Goal: Navigation & Orientation: Find specific page/section

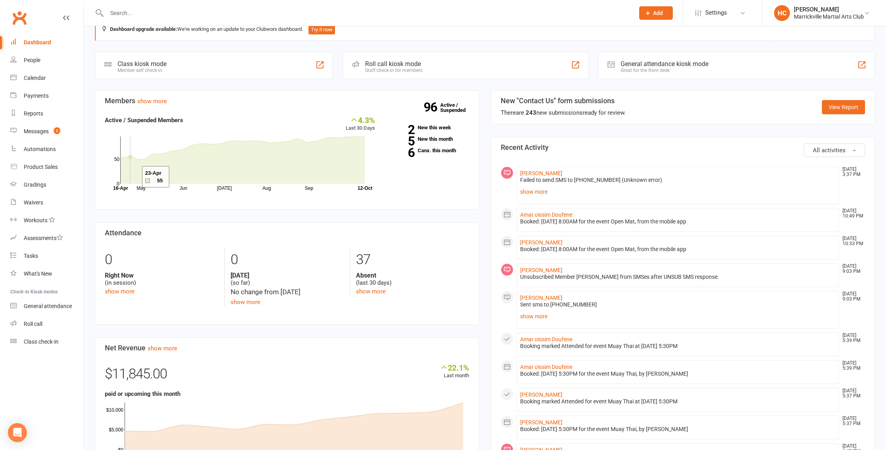
scroll to position [20, 0]
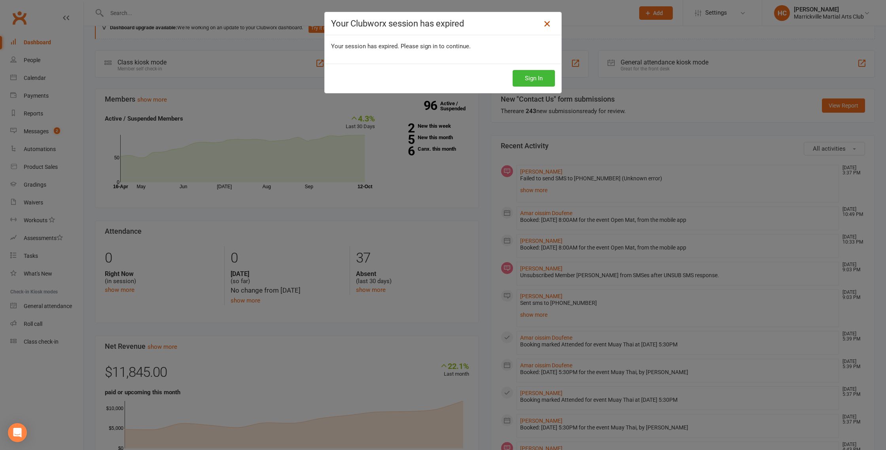
click at [545, 27] on icon at bounding box center [547, 23] width 9 height 9
click at [545, 26] on icon at bounding box center [547, 23] width 9 height 9
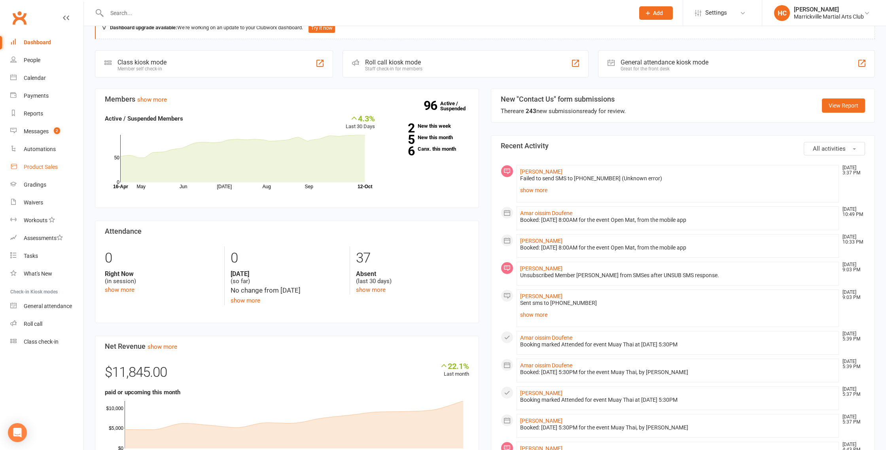
click at [54, 168] on div "Product Sales" at bounding box center [41, 167] width 34 height 6
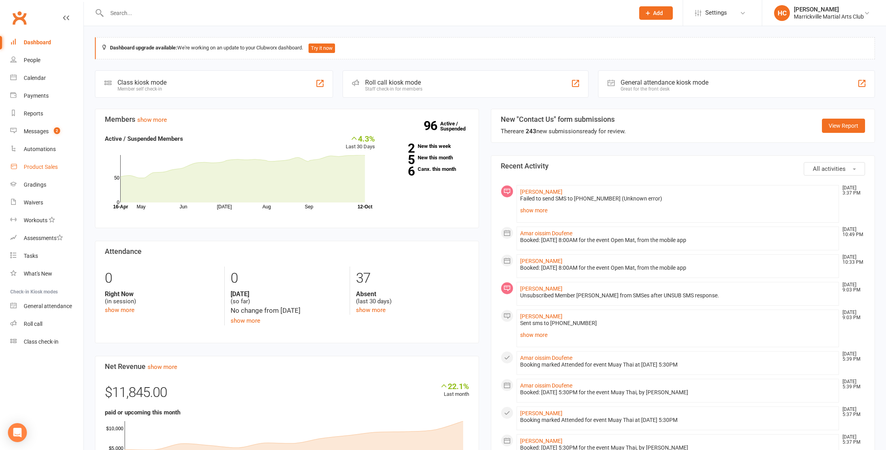
click at [36, 170] on link "Product Sales" at bounding box center [46, 167] width 73 height 18
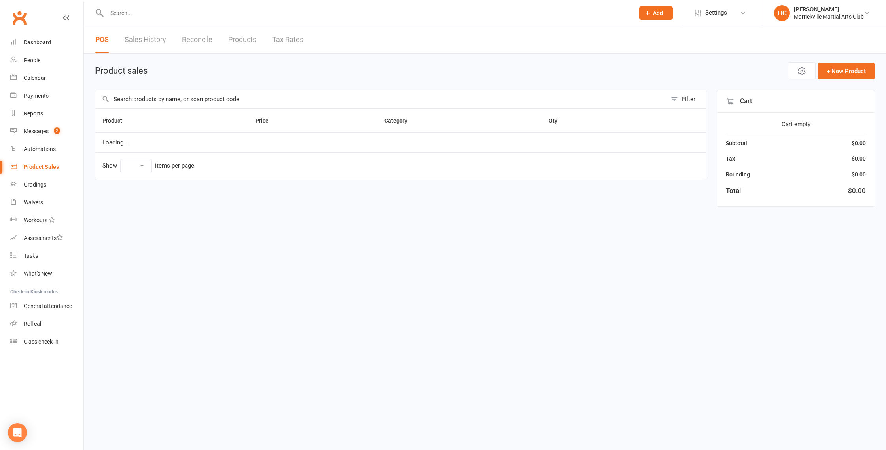
select select "10"
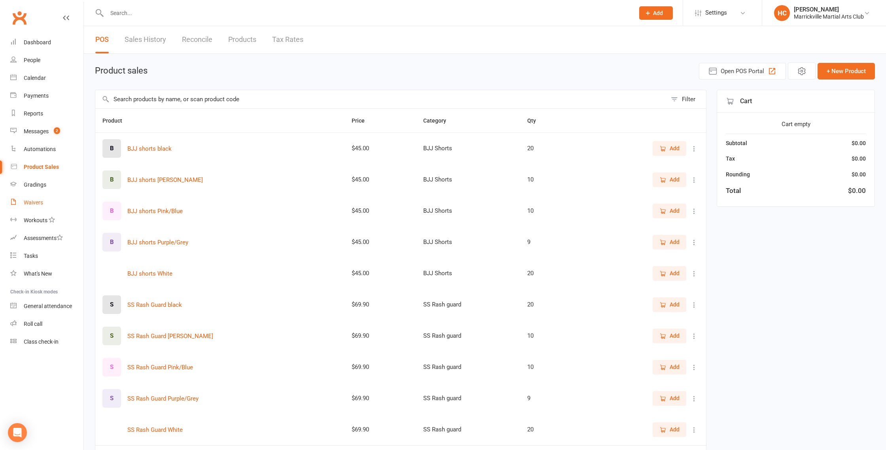
click at [37, 203] on div "Waivers" at bounding box center [33, 202] width 19 height 6
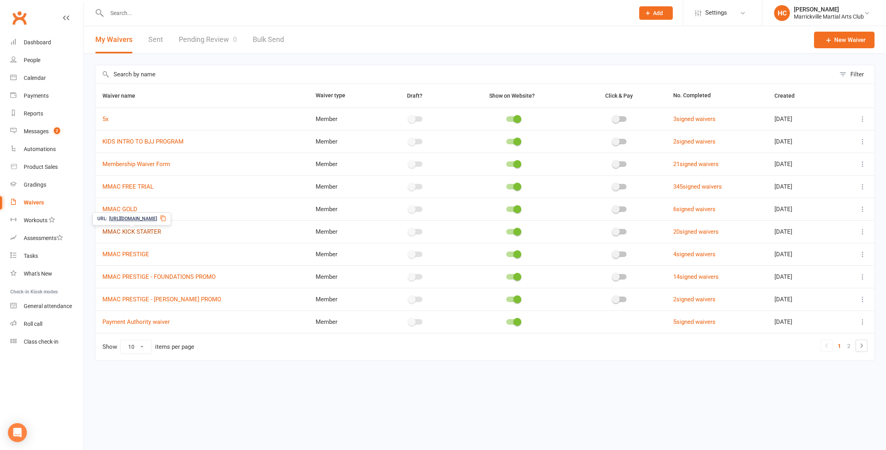
click at [146, 230] on link "MMAC KICK STARTER" at bounding box center [131, 231] width 59 height 7
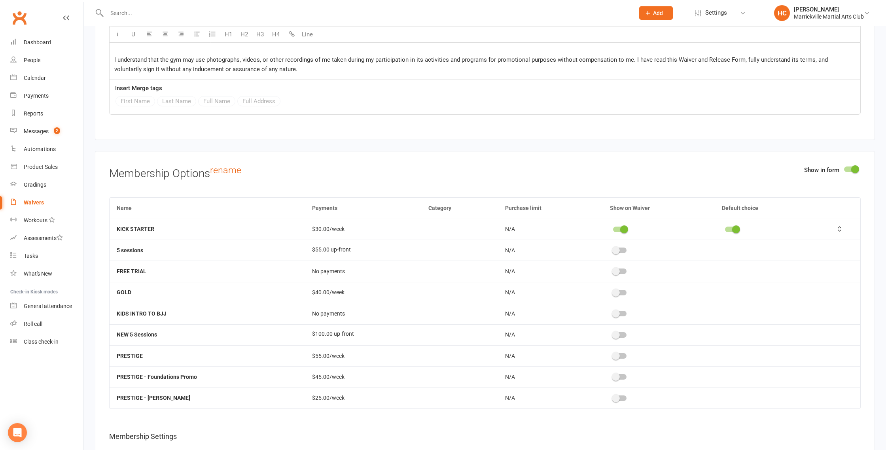
scroll to position [1312, 0]
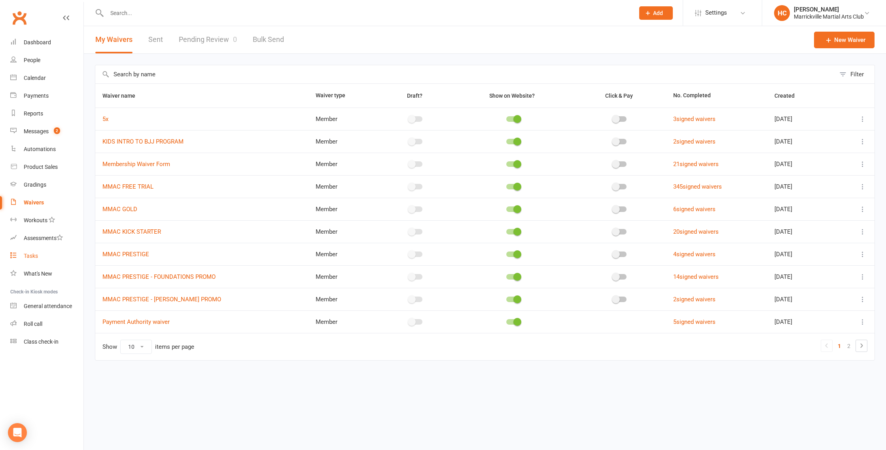
click at [38, 256] on div "Tasks" at bounding box center [31, 256] width 14 height 6
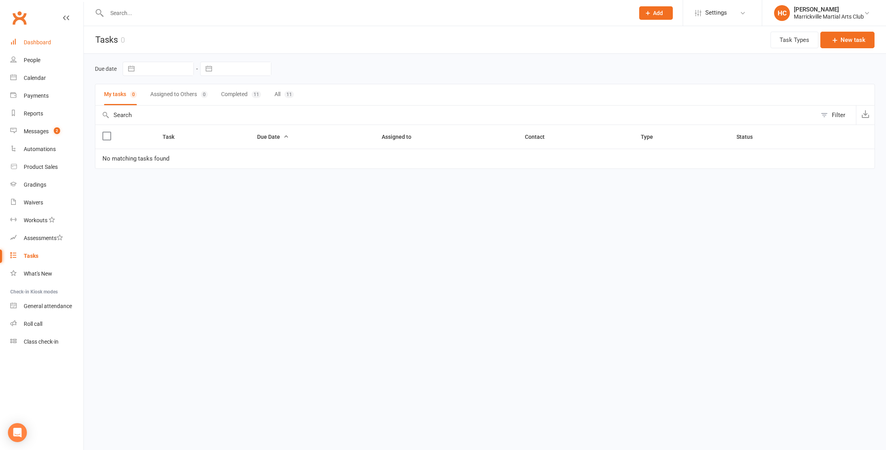
click at [29, 34] on link "Dashboard" at bounding box center [46, 43] width 73 height 18
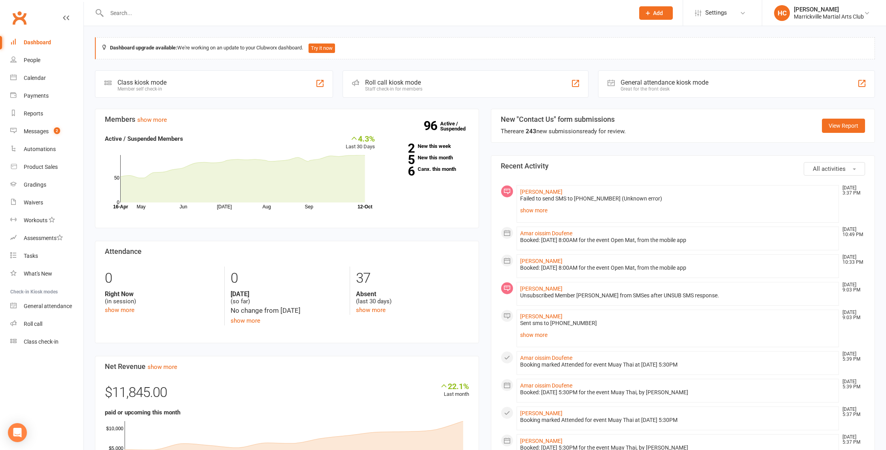
click at [659, 16] on button "Add" at bounding box center [657, 12] width 34 height 13
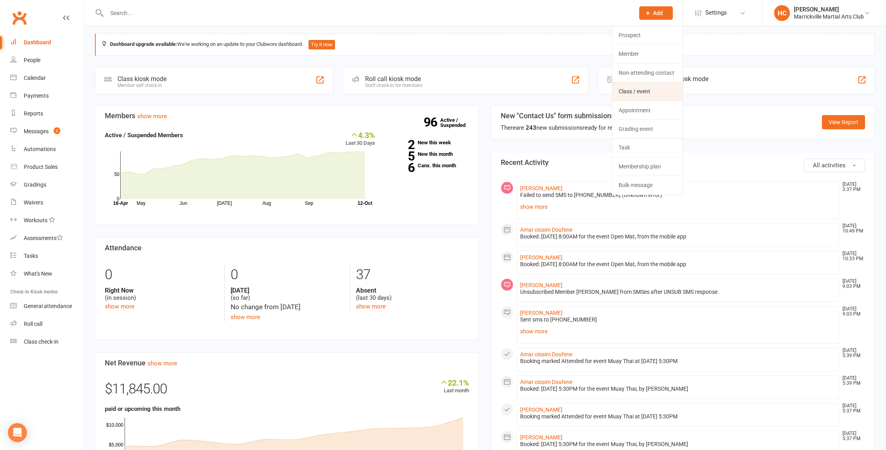
scroll to position [4, 0]
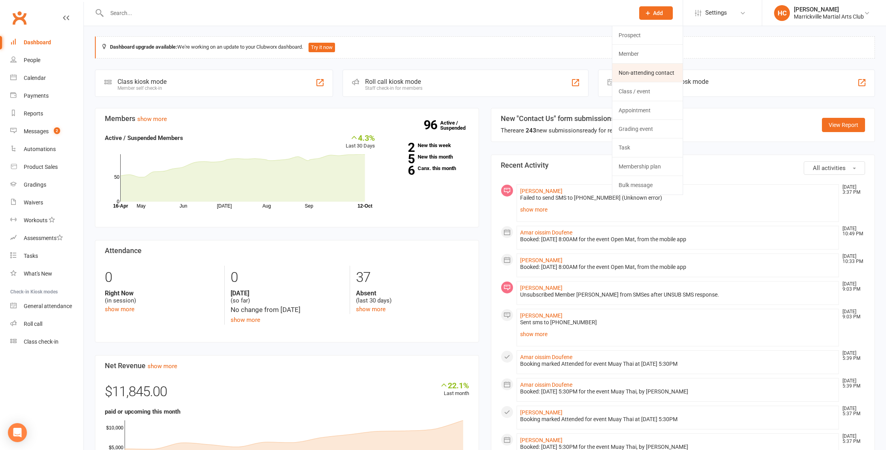
click at [653, 76] on link "Non-attending contact" at bounding box center [648, 73] width 70 height 18
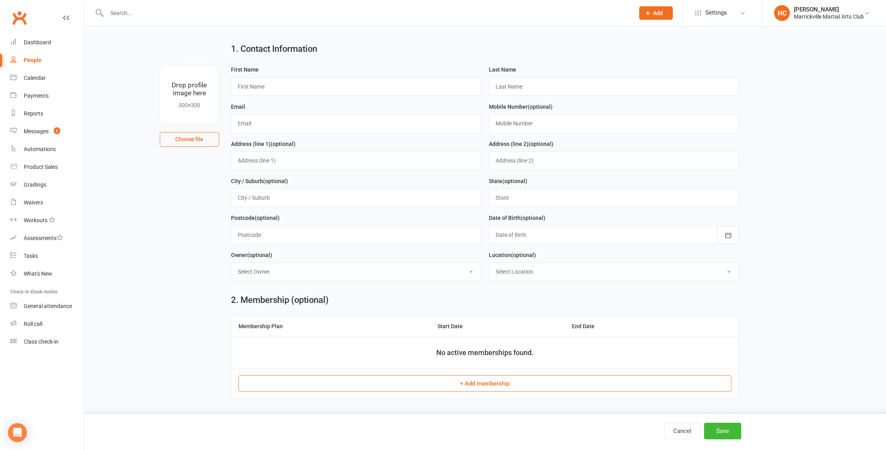
scroll to position [14, 0]
click at [736, 15] on link "Settings" at bounding box center [722, 13] width 55 height 18
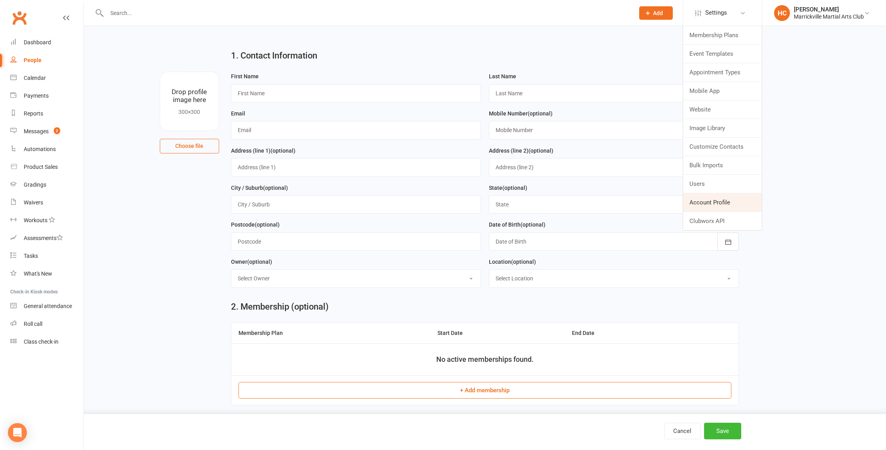
scroll to position [0, 0]
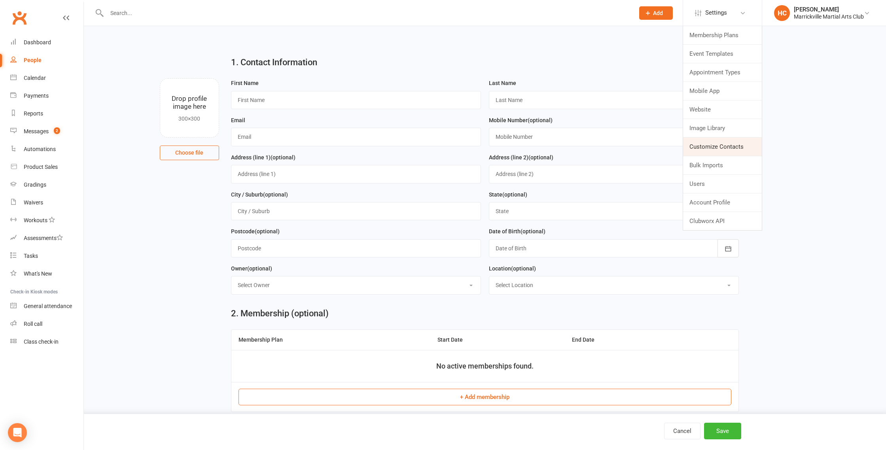
click at [745, 146] on link "Customize Contacts" at bounding box center [722, 147] width 79 height 18
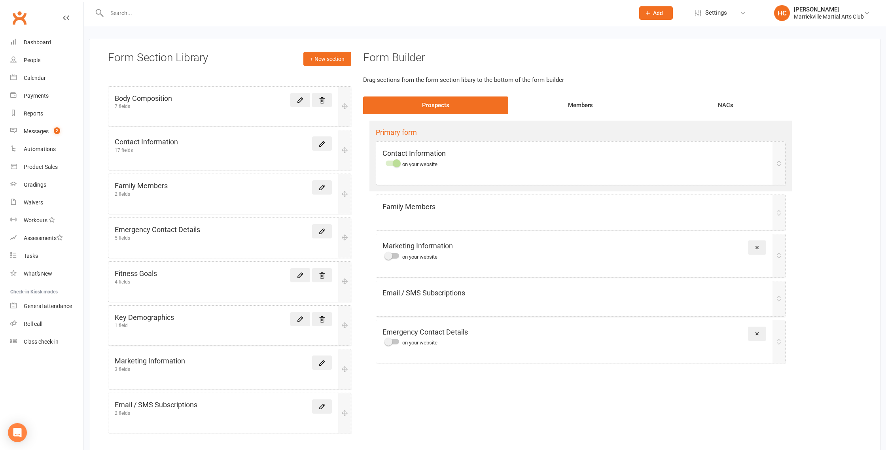
scroll to position [37, 0]
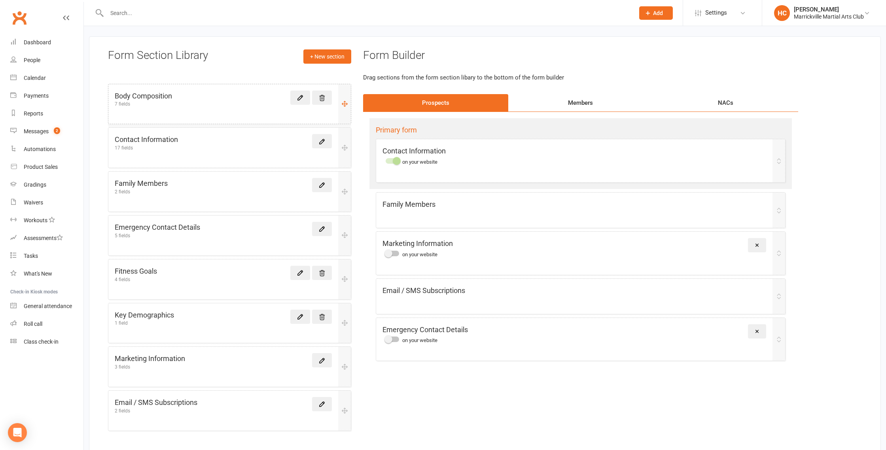
click at [208, 102] on div "Body Composition 7 fields" at bounding box center [223, 99] width 217 height 16
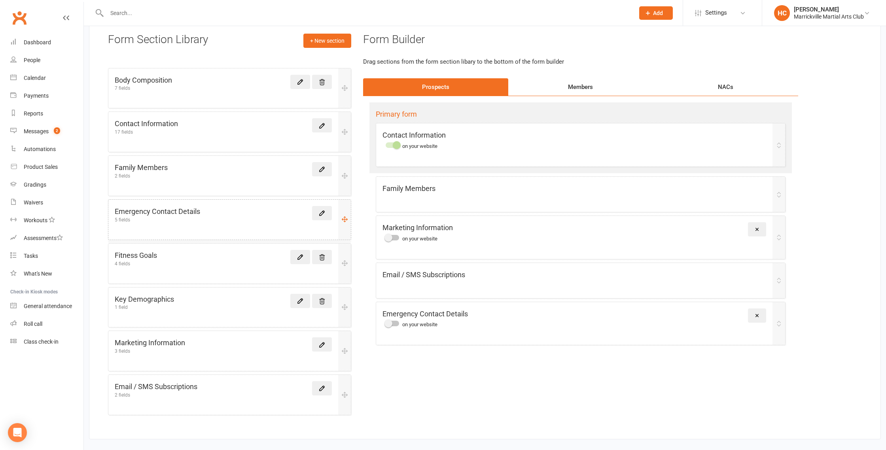
scroll to position [0, 0]
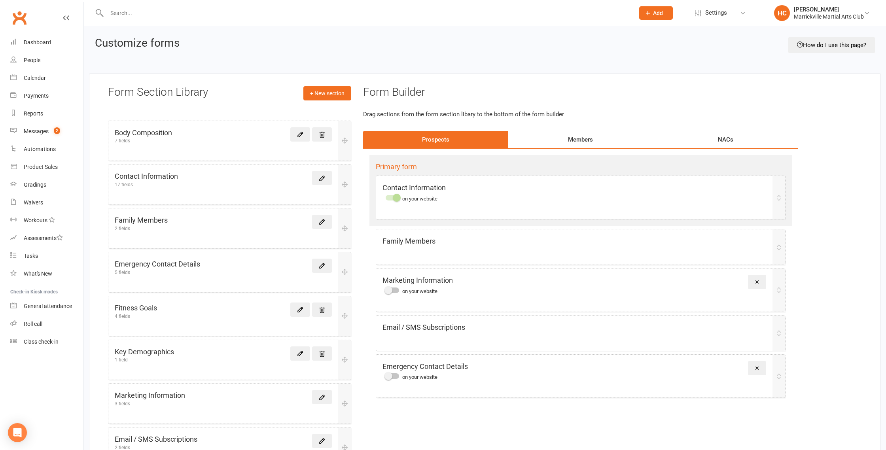
click at [592, 138] on div "Members" at bounding box center [581, 139] width 145 height 17
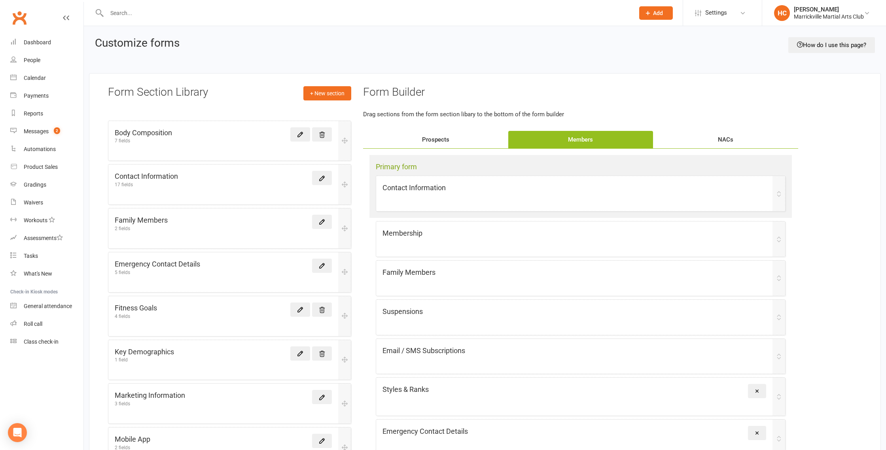
click at [721, 139] on div "NACs" at bounding box center [725, 139] width 145 height 17
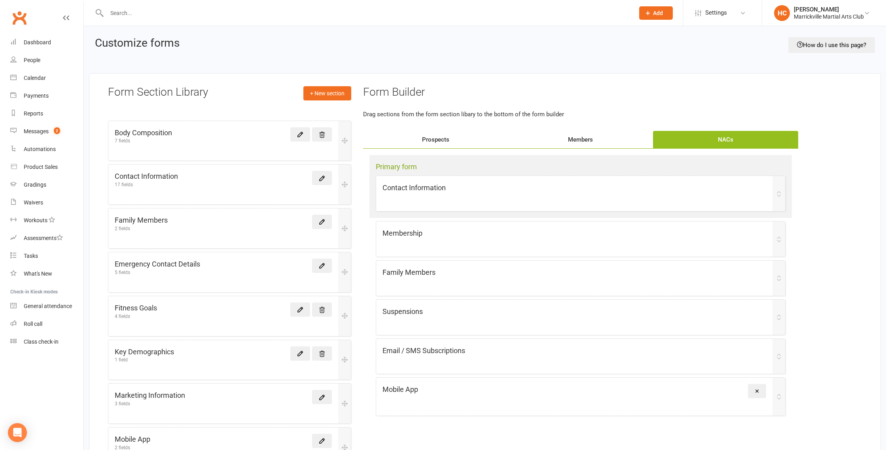
click at [450, 137] on div "Prospects" at bounding box center [435, 139] width 145 height 17
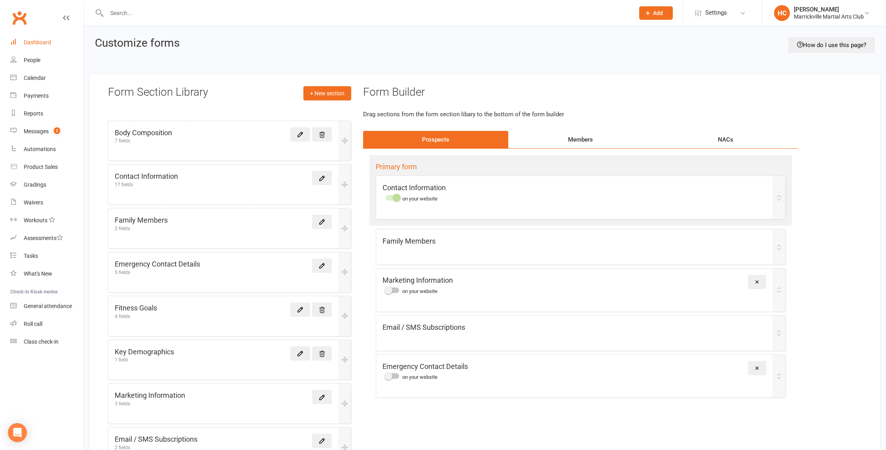
drag, startPoint x: 37, startPoint y: 44, endPoint x: 41, endPoint y: 43, distance: 4.0
click at [37, 44] on div "Dashboard" at bounding box center [37, 42] width 27 height 6
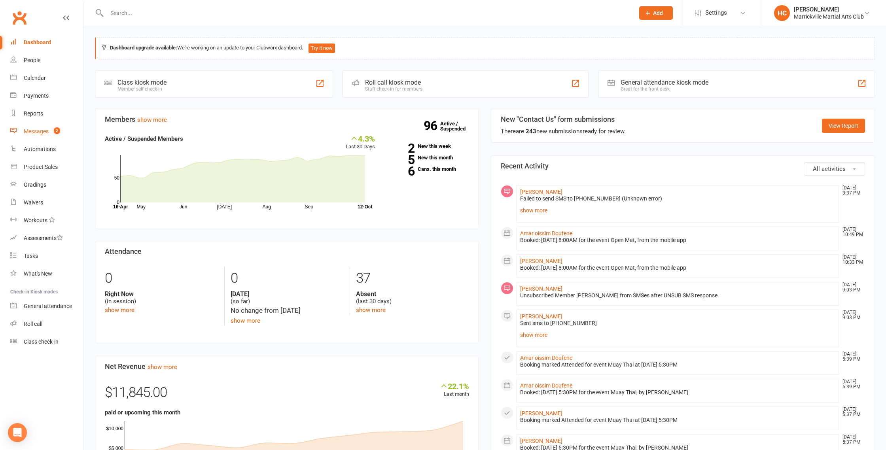
click at [44, 131] on div "Messages" at bounding box center [36, 131] width 25 height 6
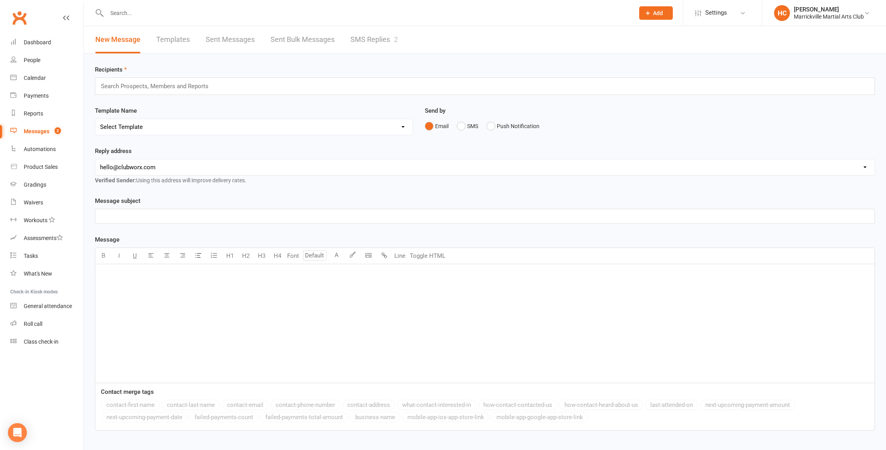
click at [135, 87] on input "text" at bounding box center [158, 86] width 116 height 10
click at [217, 41] on link "Sent Messages" at bounding box center [230, 39] width 49 height 27
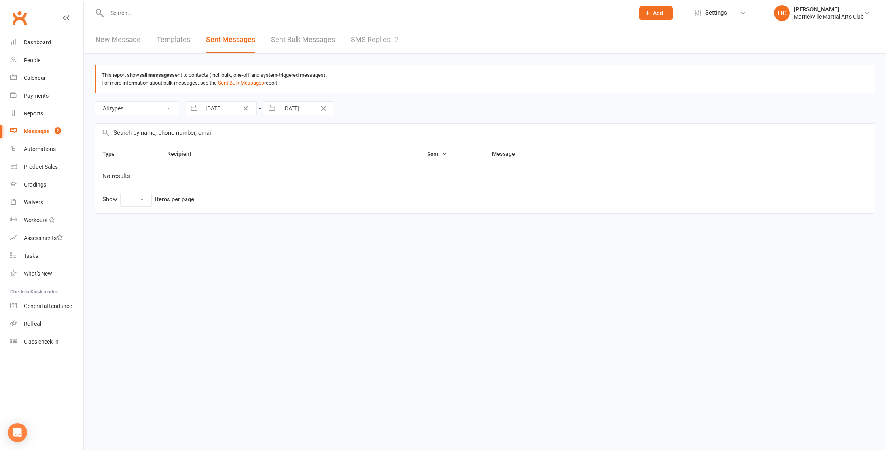
select select "10"
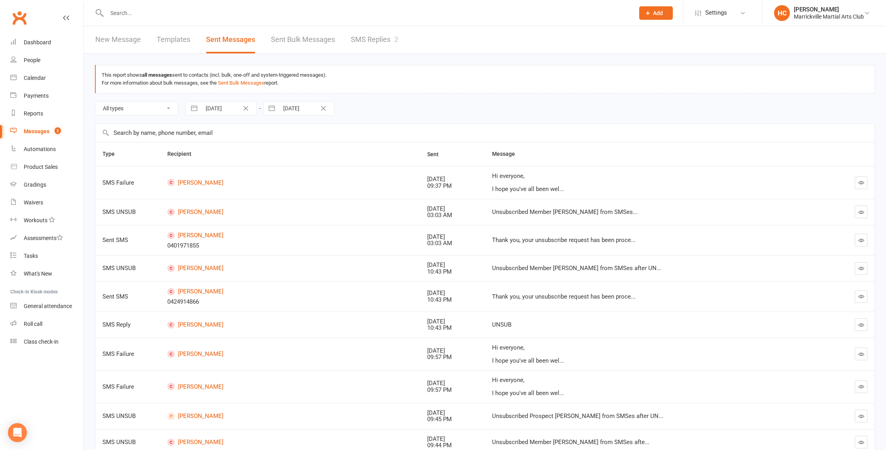
click at [281, 40] on link "Sent Bulk Messages" at bounding box center [303, 39] width 64 height 27
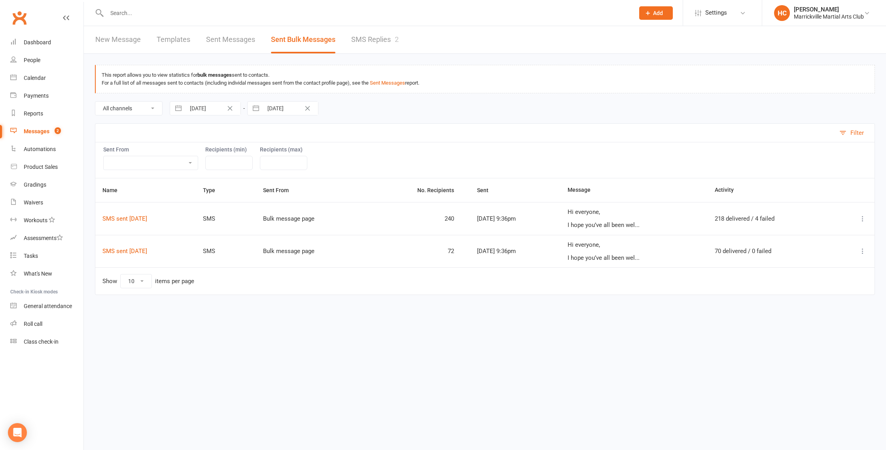
click at [357, 40] on link "SMS Replies 2" at bounding box center [374, 39] width 47 height 27
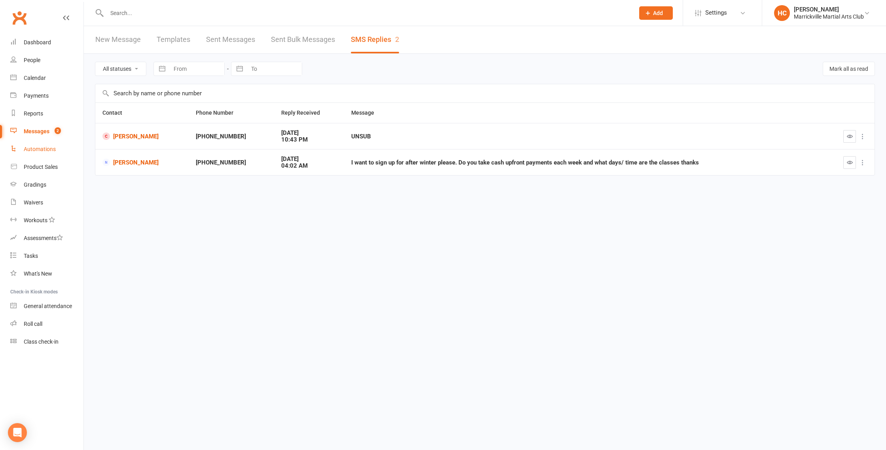
click at [36, 150] on div "Automations" at bounding box center [40, 149] width 32 height 6
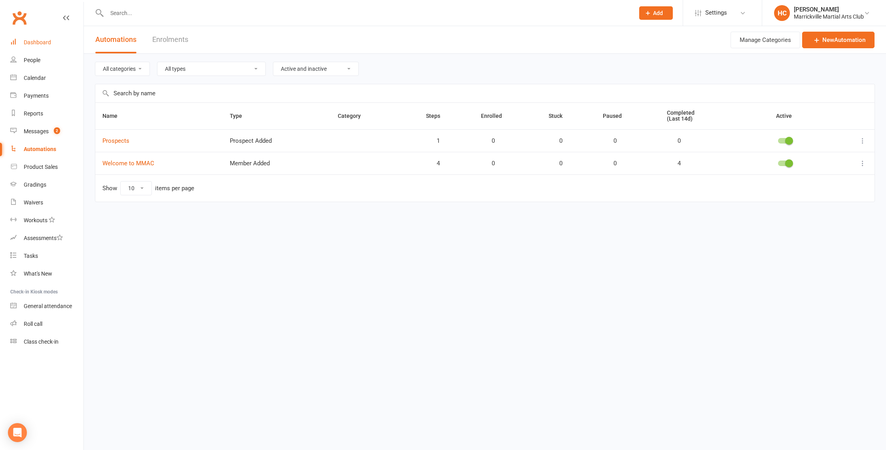
click at [37, 42] on div "Dashboard" at bounding box center [37, 42] width 27 height 6
